Goal: Transaction & Acquisition: Book appointment/travel/reservation

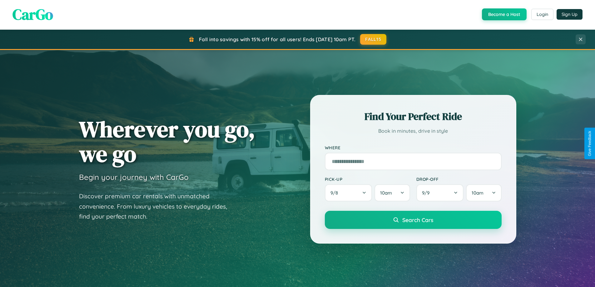
scroll to position [18, 0]
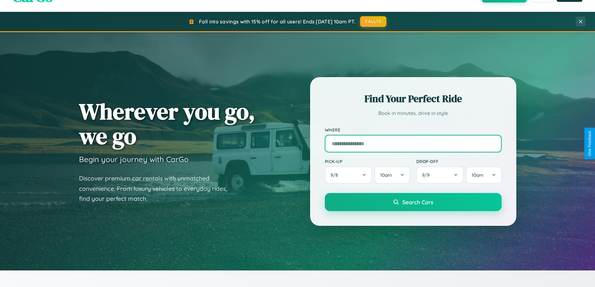
click at [413, 143] on input "text" at bounding box center [413, 144] width 177 height 18
type input "*********"
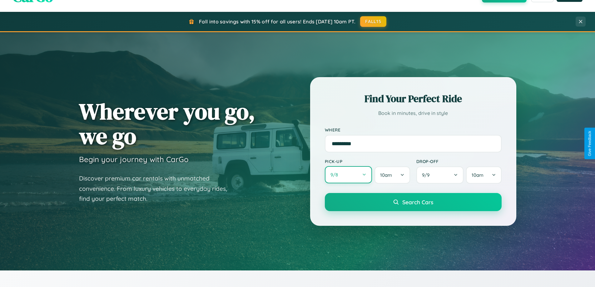
click at [349, 175] on button "9 / 8" at bounding box center [349, 174] width 48 height 17
select select "*"
select select "****"
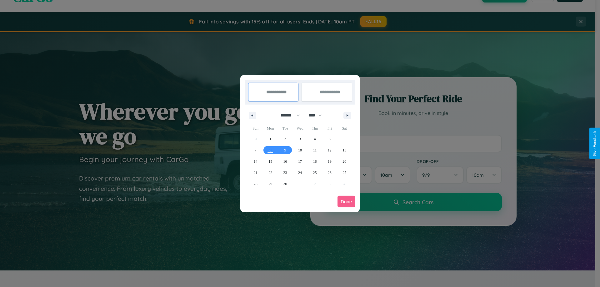
click at [288, 115] on select "******* ******** ***** ***** *** **** **** ****** ********* ******* ******** **…" at bounding box center [289, 115] width 27 height 10
select select "*"
drag, startPoint x: 318, startPoint y: 115, endPoint x: 300, endPoint y: 125, distance: 20.7
click at [318, 115] on select "**** **** **** **** **** **** **** **** **** **** **** **** **** **** **** ****…" at bounding box center [315, 115] width 19 height 10
select select "****"
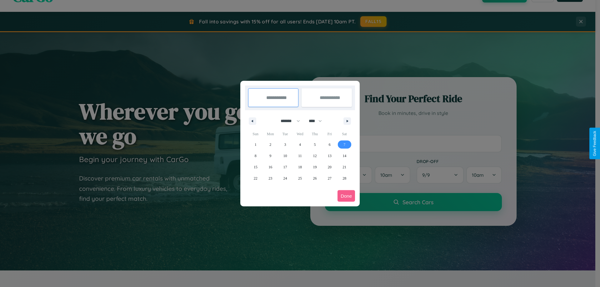
click at [344, 144] on span "7" at bounding box center [345, 144] width 2 height 11
type input "**********"
click at [270, 156] on span "9" at bounding box center [270, 155] width 2 height 11
type input "**********"
click at [346, 196] on button "Done" at bounding box center [347, 196] width 18 height 12
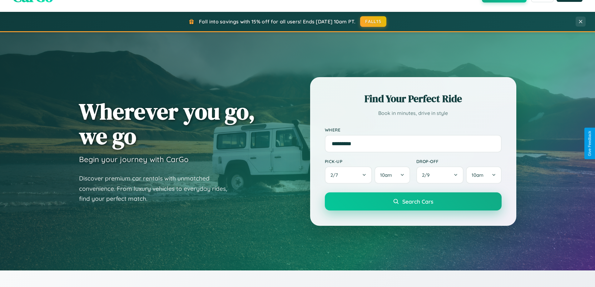
click at [413, 202] on span "Search Cars" at bounding box center [418, 201] width 31 height 7
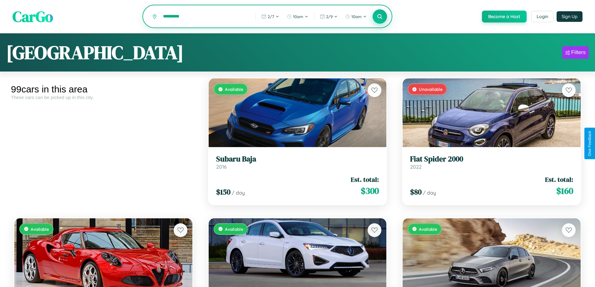
type input "*********"
click at [380, 17] on icon at bounding box center [380, 16] width 6 height 6
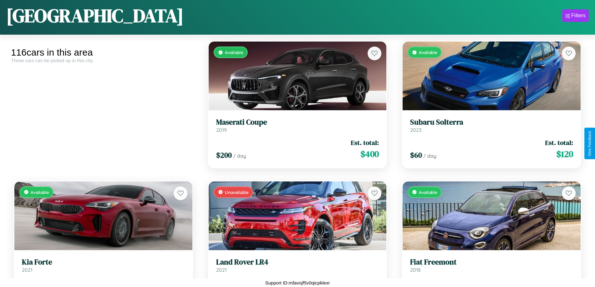
scroll to position [2047, 0]
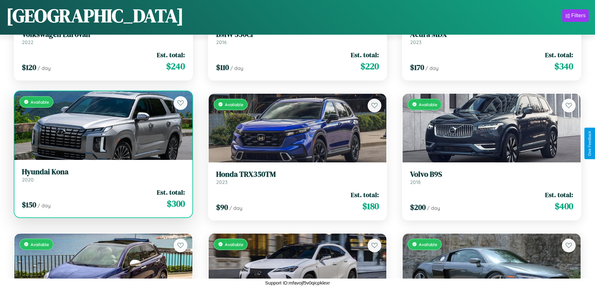
click at [103, 127] on div "Available" at bounding box center [103, 125] width 178 height 69
click at [103, 125] on div "Available" at bounding box center [103, 125] width 178 height 69
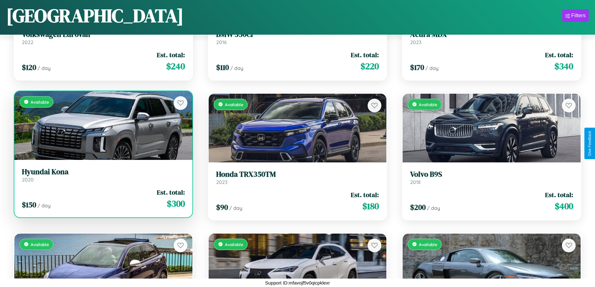
click at [103, 125] on div "Available" at bounding box center [103, 125] width 178 height 69
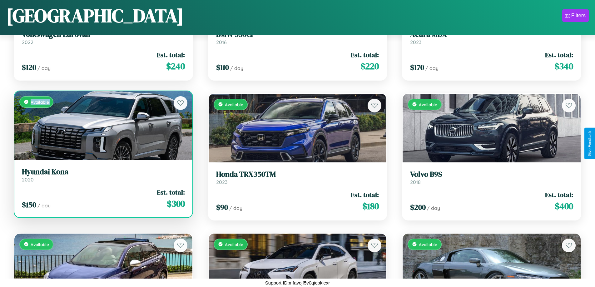
click at [103, 125] on div "Available" at bounding box center [103, 125] width 178 height 69
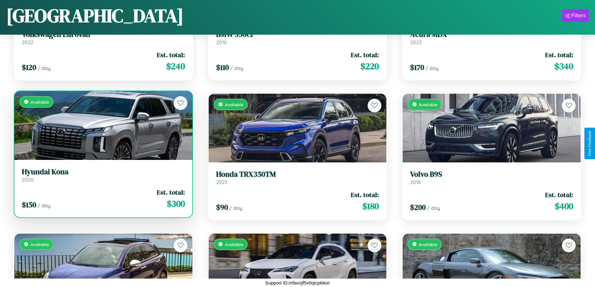
click at [103, 125] on div "Available" at bounding box center [103, 125] width 178 height 69
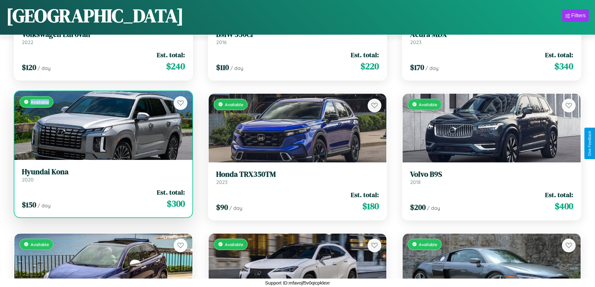
click at [103, 125] on div "Available" at bounding box center [103, 125] width 178 height 69
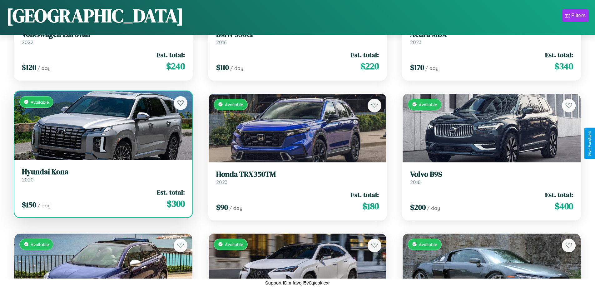
click at [103, 175] on h3 "Hyundai Kona" at bounding box center [103, 172] width 163 height 9
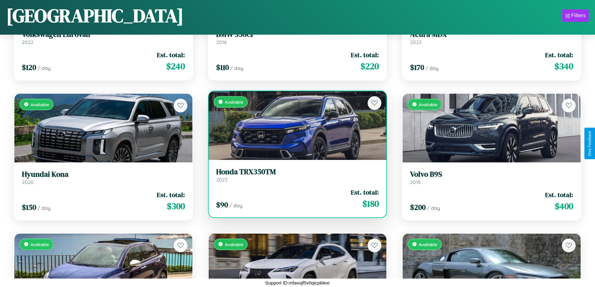
scroll to position [2467, 0]
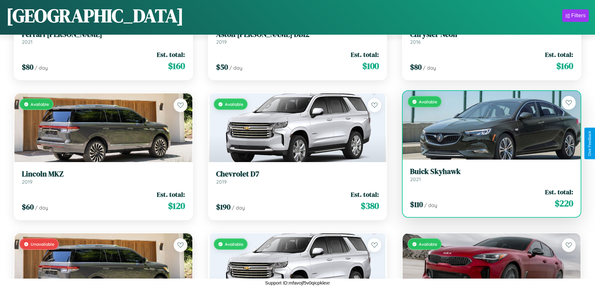
click at [488, 125] on div "Available" at bounding box center [492, 125] width 178 height 69
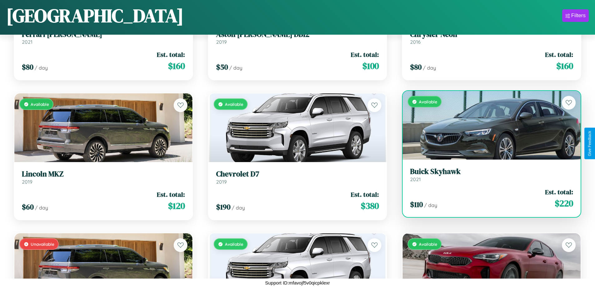
click at [488, 125] on div "Available" at bounding box center [492, 125] width 178 height 69
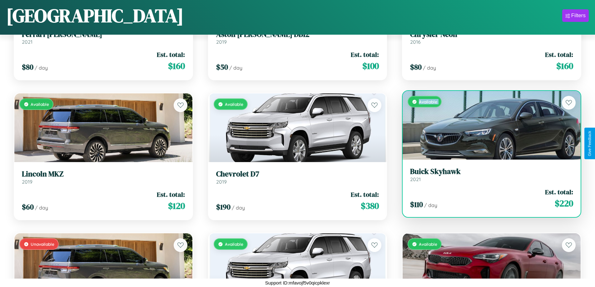
click at [488, 125] on div "Available" at bounding box center [492, 125] width 178 height 69
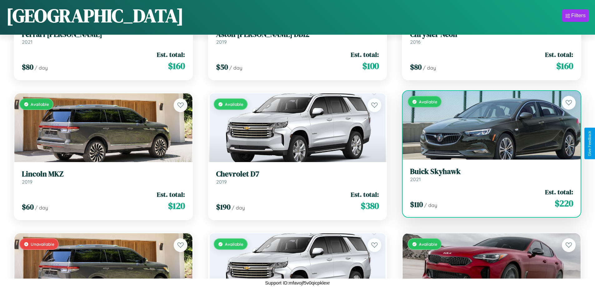
click at [488, 125] on div "Available" at bounding box center [492, 125] width 178 height 69
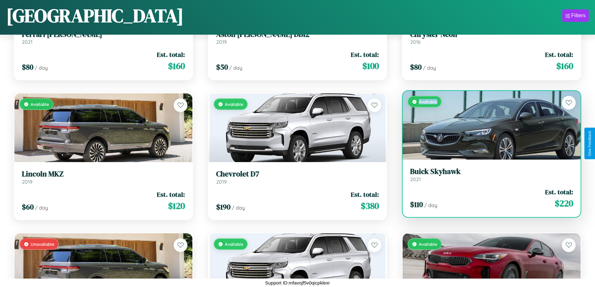
click at [488, 125] on div "Available" at bounding box center [492, 125] width 178 height 69
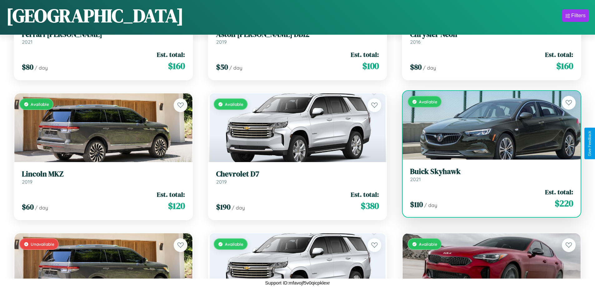
click at [488, 175] on h3 "Buick Skyhawk" at bounding box center [491, 171] width 163 height 9
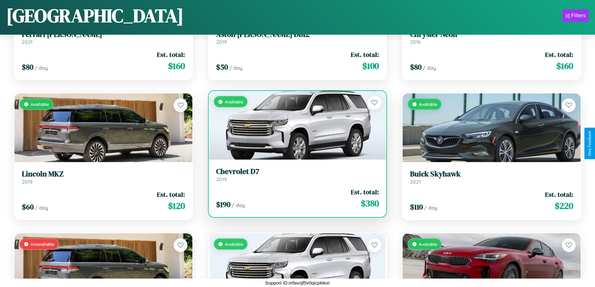
scroll to position [4287, 0]
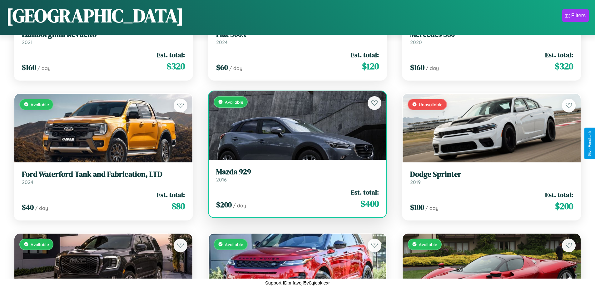
click at [295, 175] on h3 "Mazda 929" at bounding box center [297, 172] width 163 height 9
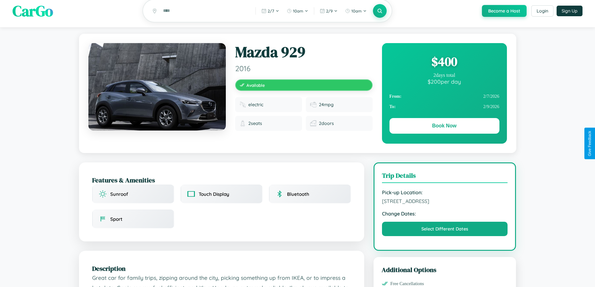
scroll to position [366, 0]
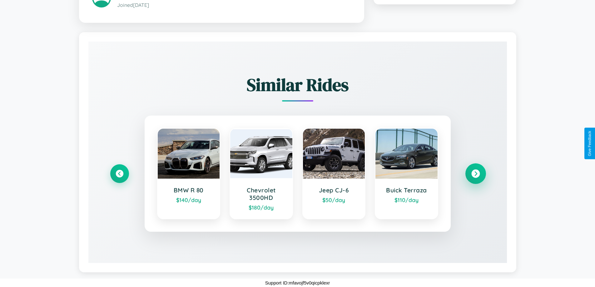
click at [476, 173] on icon at bounding box center [476, 173] width 8 height 8
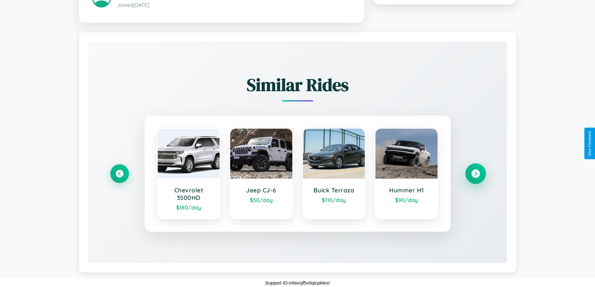
click at [476, 173] on icon at bounding box center [476, 173] width 8 height 8
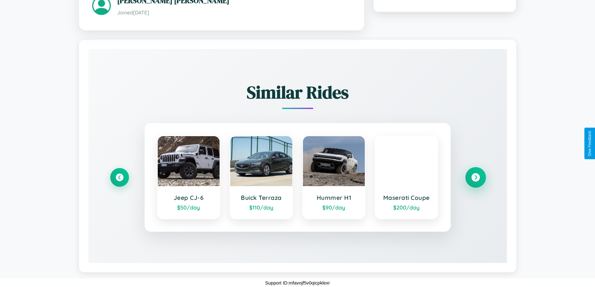
scroll to position [359, 0]
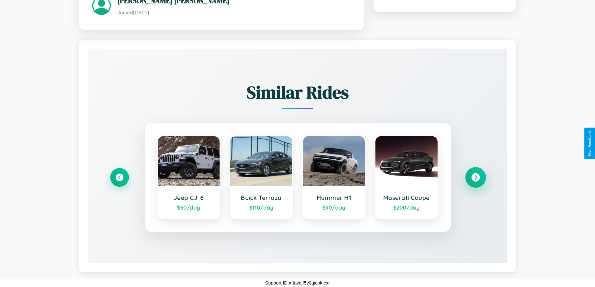
click at [476, 177] on icon at bounding box center [476, 177] width 8 height 8
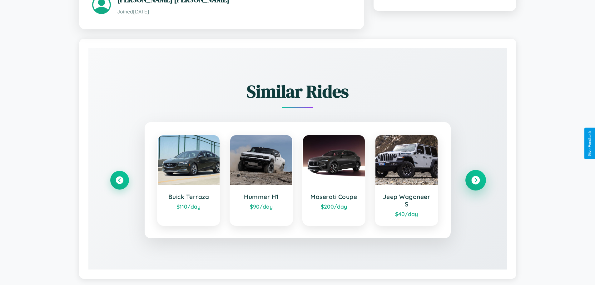
scroll to position [366, 0]
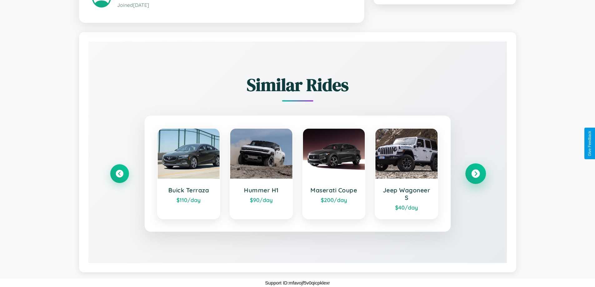
click at [476, 173] on icon at bounding box center [476, 173] width 8 height 8
